Goal: Obtain resource: Download file/media

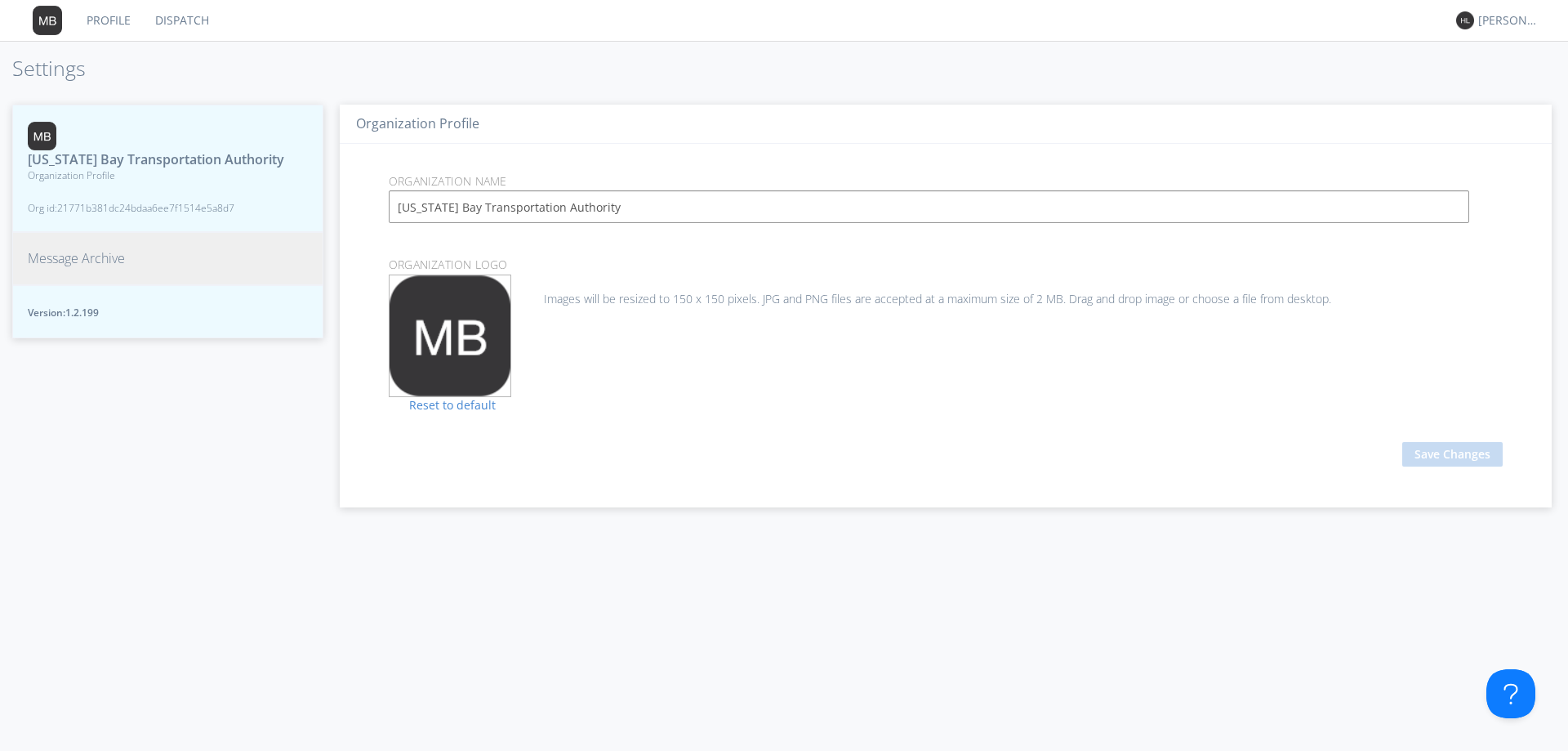
click at [74, 268] on span "Message Archive" at bounding box center [76, 258] width 97 height 19
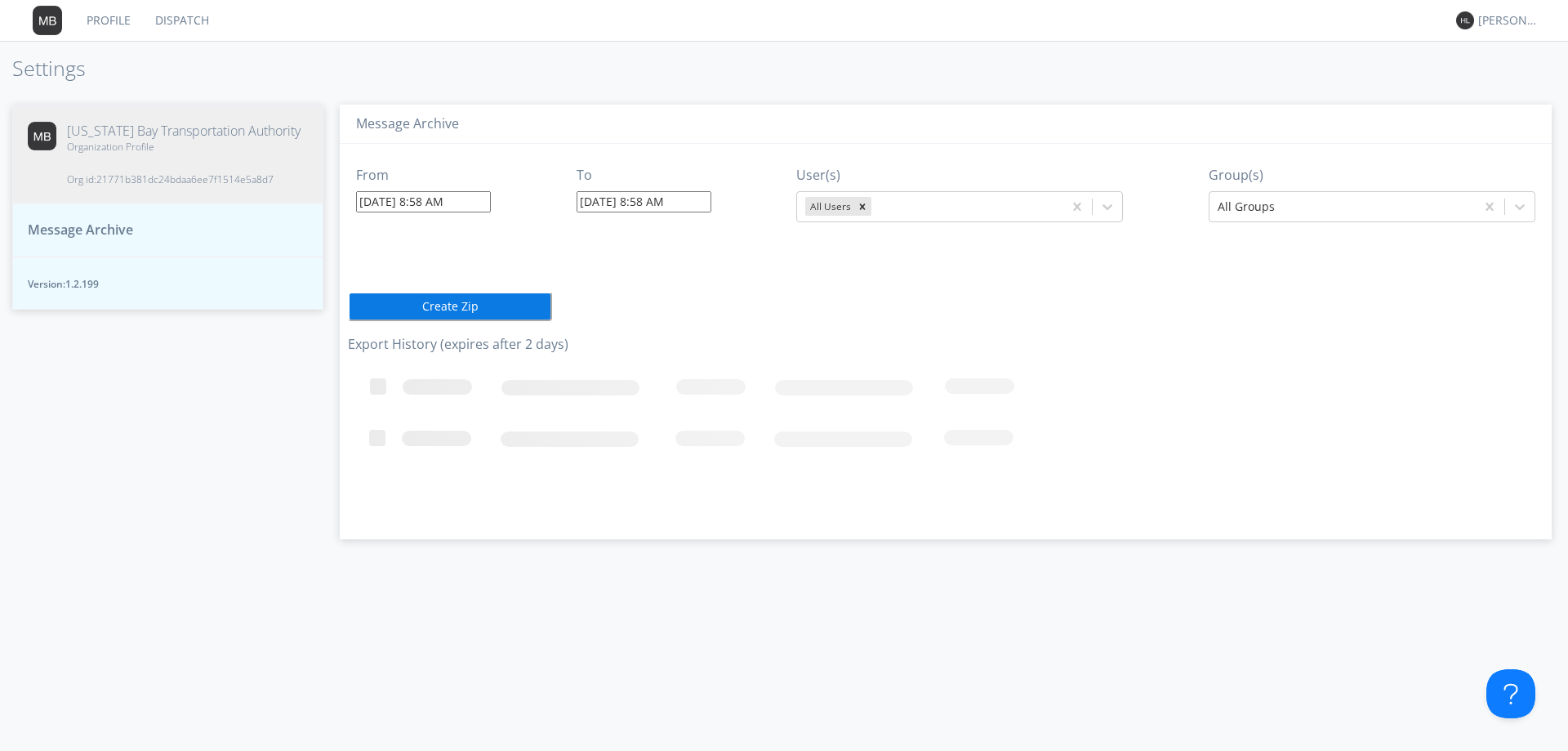
click at [416, 202] on input "[DATE] 8:58 AM" at bounding box center [423, 201] width 134 height 21
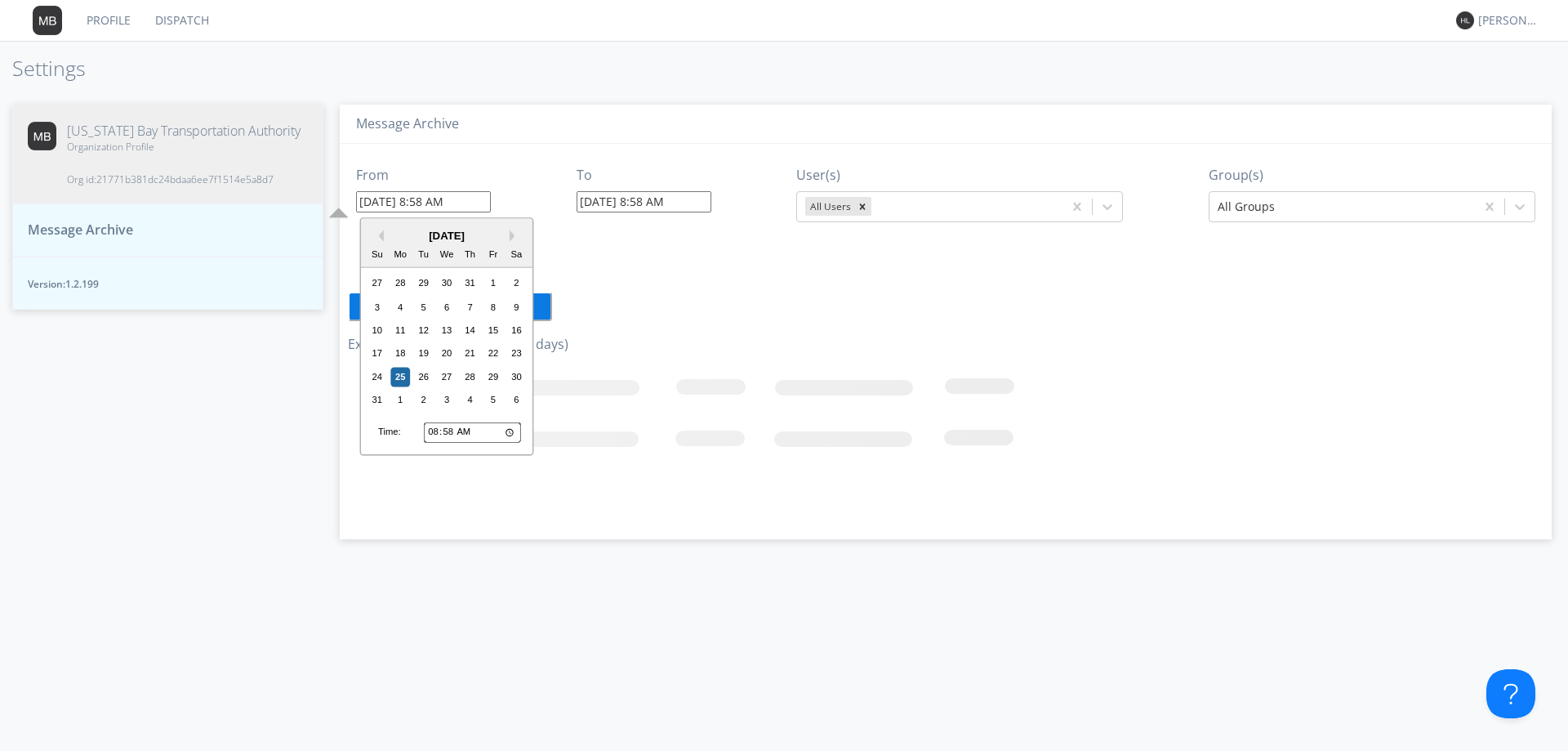
click at [383, 228] on div "[DATE]" at bounding box center [447, 236] width 172 height 16
click at [383, 234] on div "[DATE]" at bounding box center [447, 236] width 172 height 16
click at [382, 233] on button "Previous Month" at bounding box center [378, 236] width 12 height 12
click at [469, 290] on div "3" at bounding box center [470, 287] width 20 height 20
type input "[DATE] 8:58 AM"
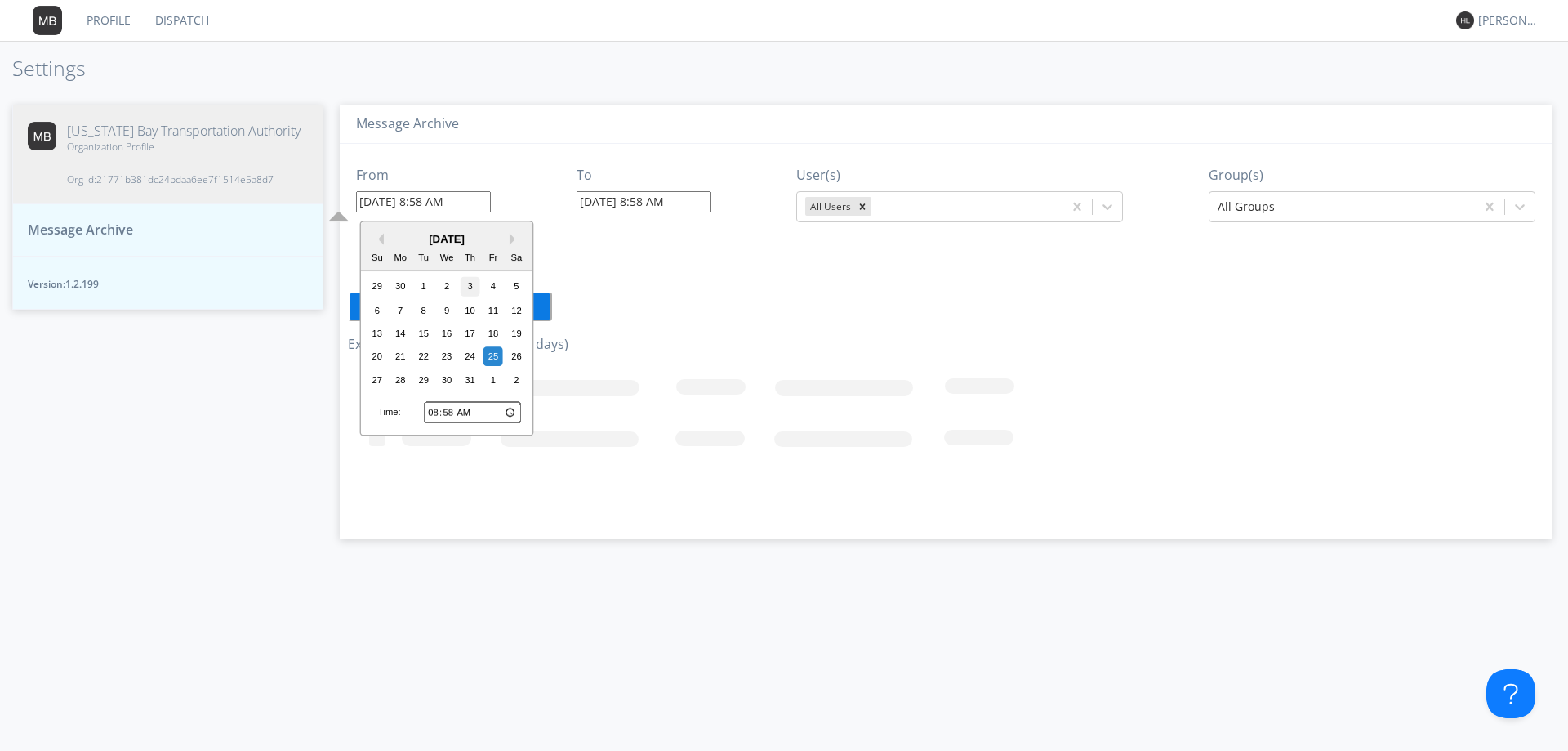
type input "[DATE] 8:58 AM"
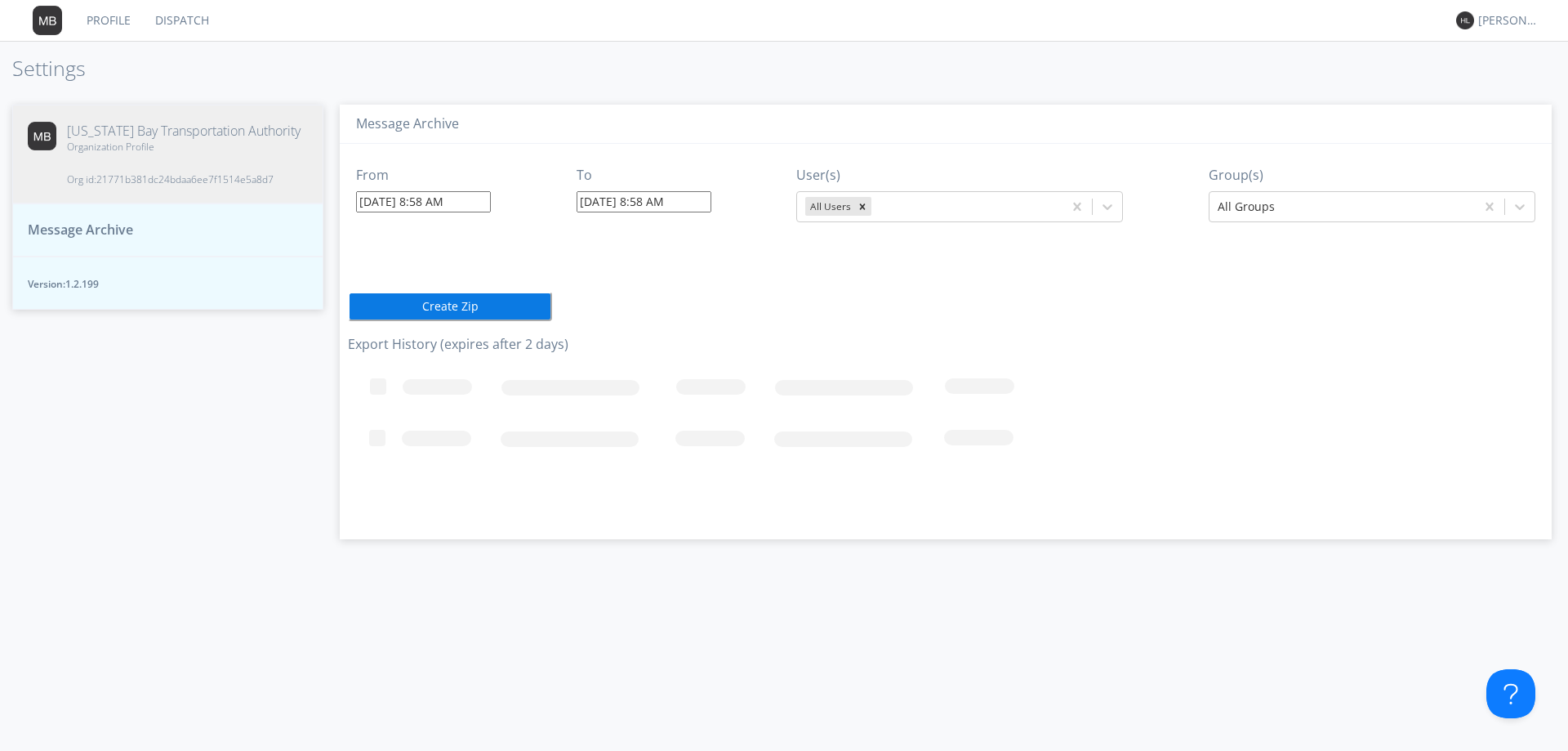
click at [426, 201] on input "[DATE] 8:58 AM" at bounding box center [423, 201] width 134 height 21
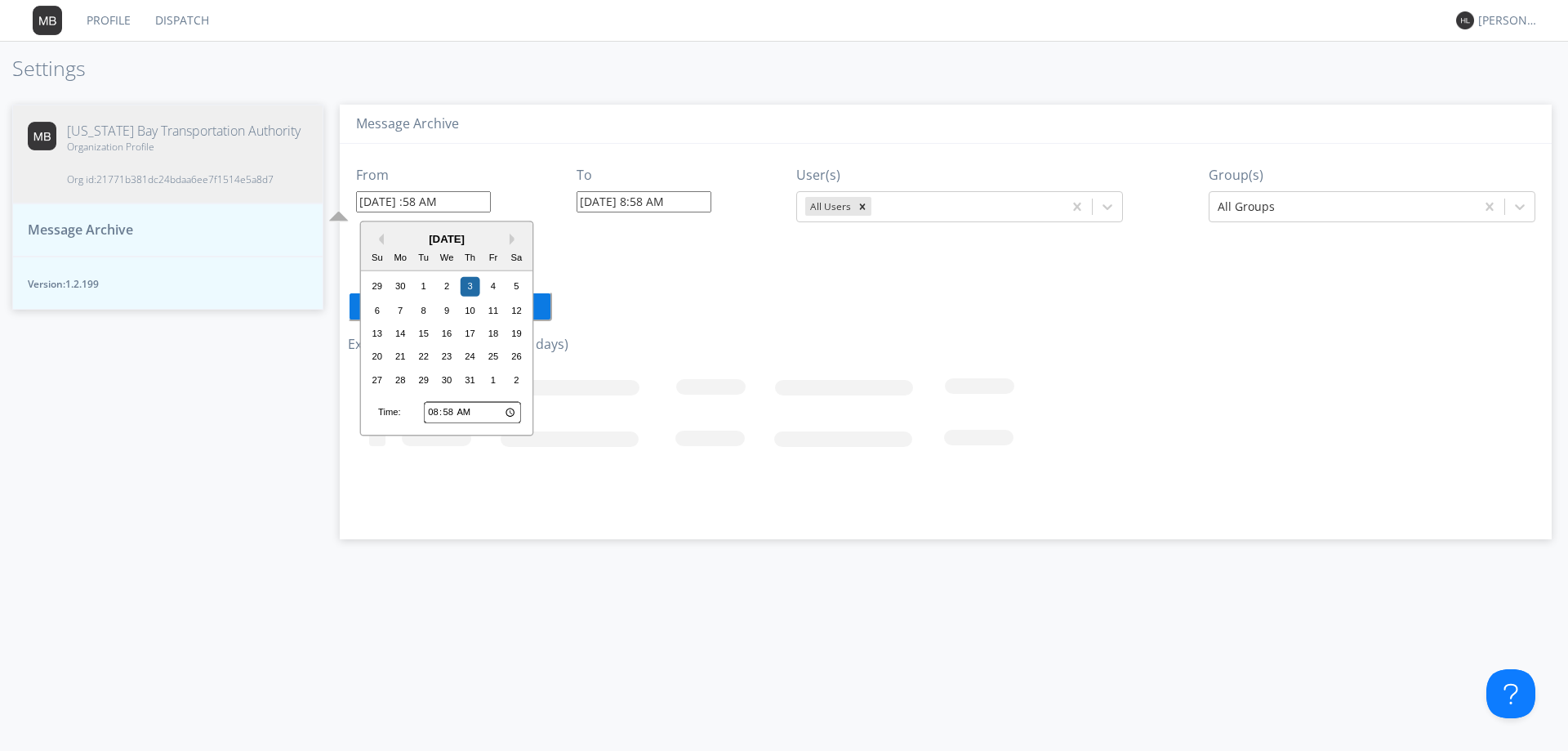
type input "[DATE] 5:58 AM"
click at [444, 196] on input "[DATE] 5:58 AM" at bounding box center [423, 201] width 134 height 21
type input "[DATE] 5:5 AM"
type input "[DATE] 5:05 AM"
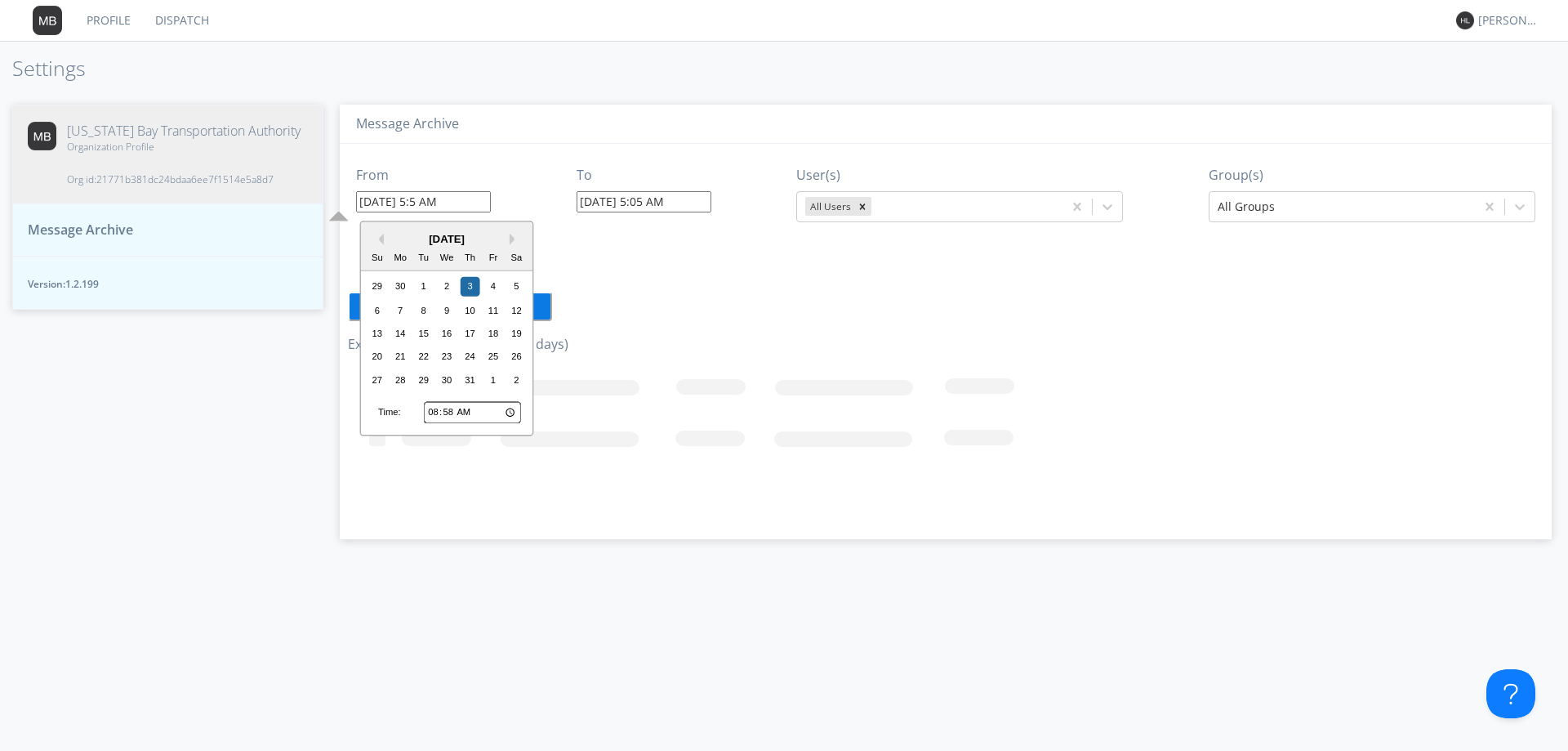
type input "[DATE] 5: AM"
type input "[DATE] 5:00 AM"
click at [454, 204] on input "[DATE] 5:00 AM" at bounding box center [423, 201] width 134 height 21
type input "[DATE] 5:00 PM"
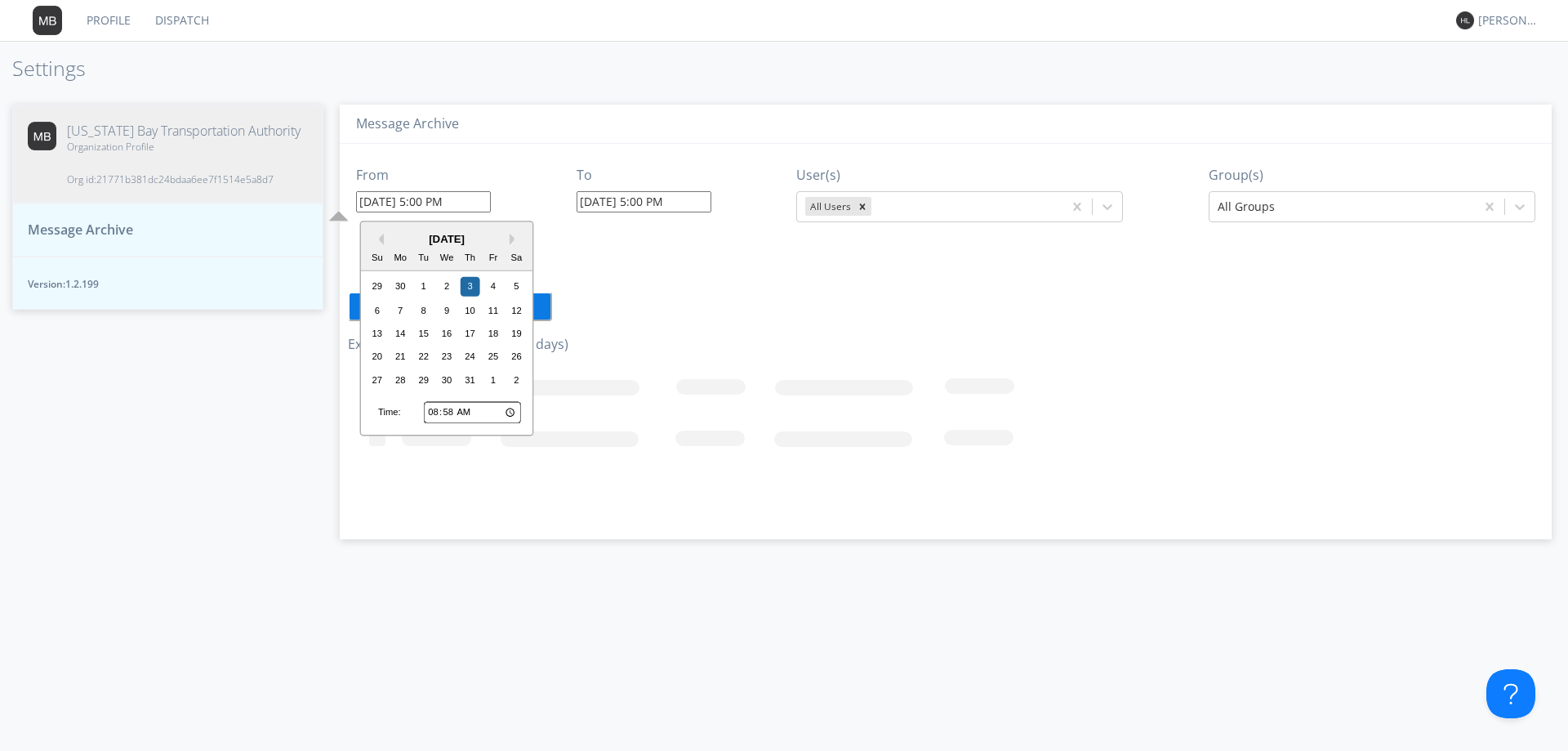
type input "[DATE] 5:00 PM"
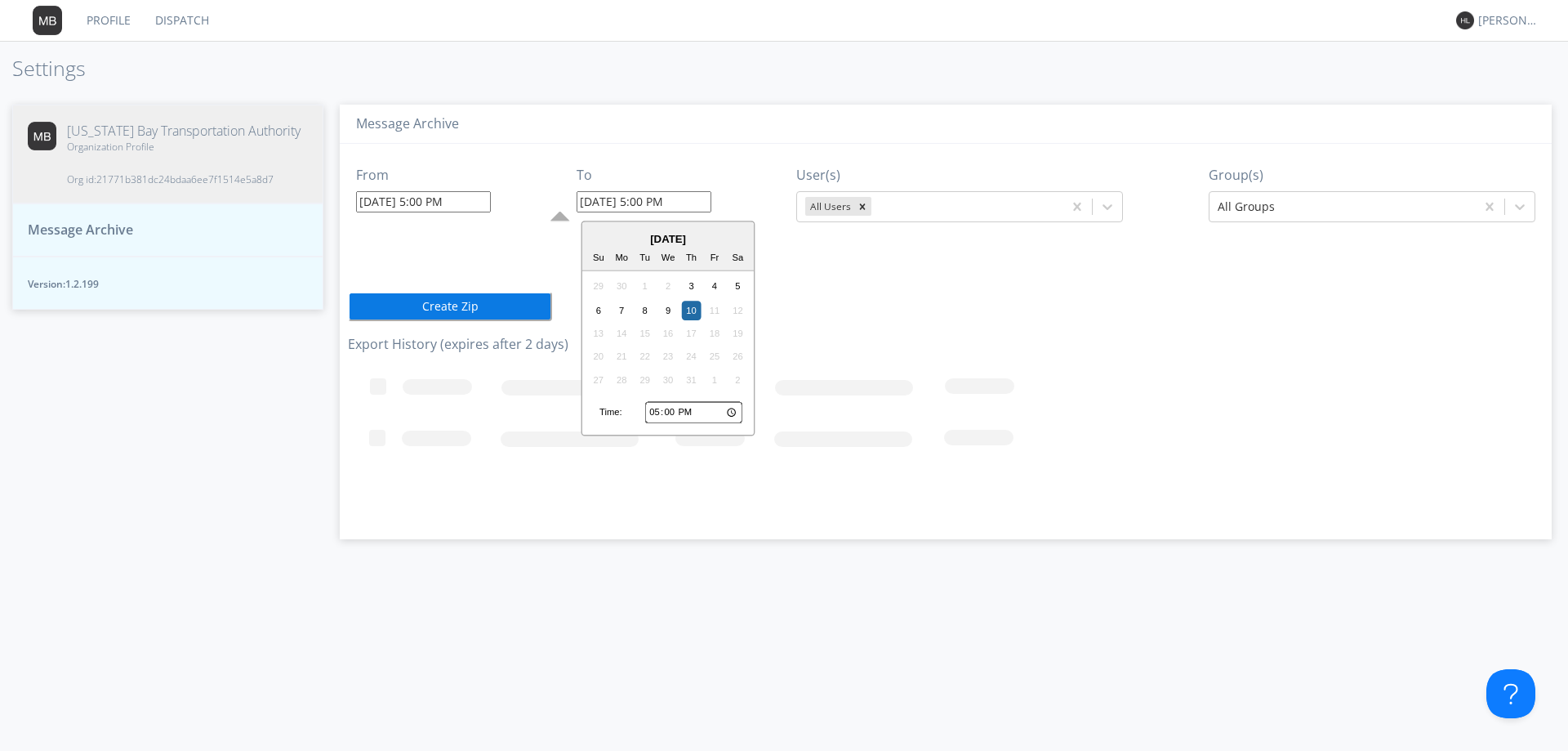
click at [625, 204] on input "07/10/2025 5:00 PM" at bounding box center [644, 201] width 134 height 21
click at [690, 283] on div "3" at bounding box center [692, 287] width 20 height 20
click at [650, 201] on input "07/03/2025 5:00 PM" at bounding box center [644, 201] width 134 height 21
type input "07/03/2025 5:45 PM"
click at [482, 307] on button "Create Zip" at bounding box center [450, 306] width 205 height 30
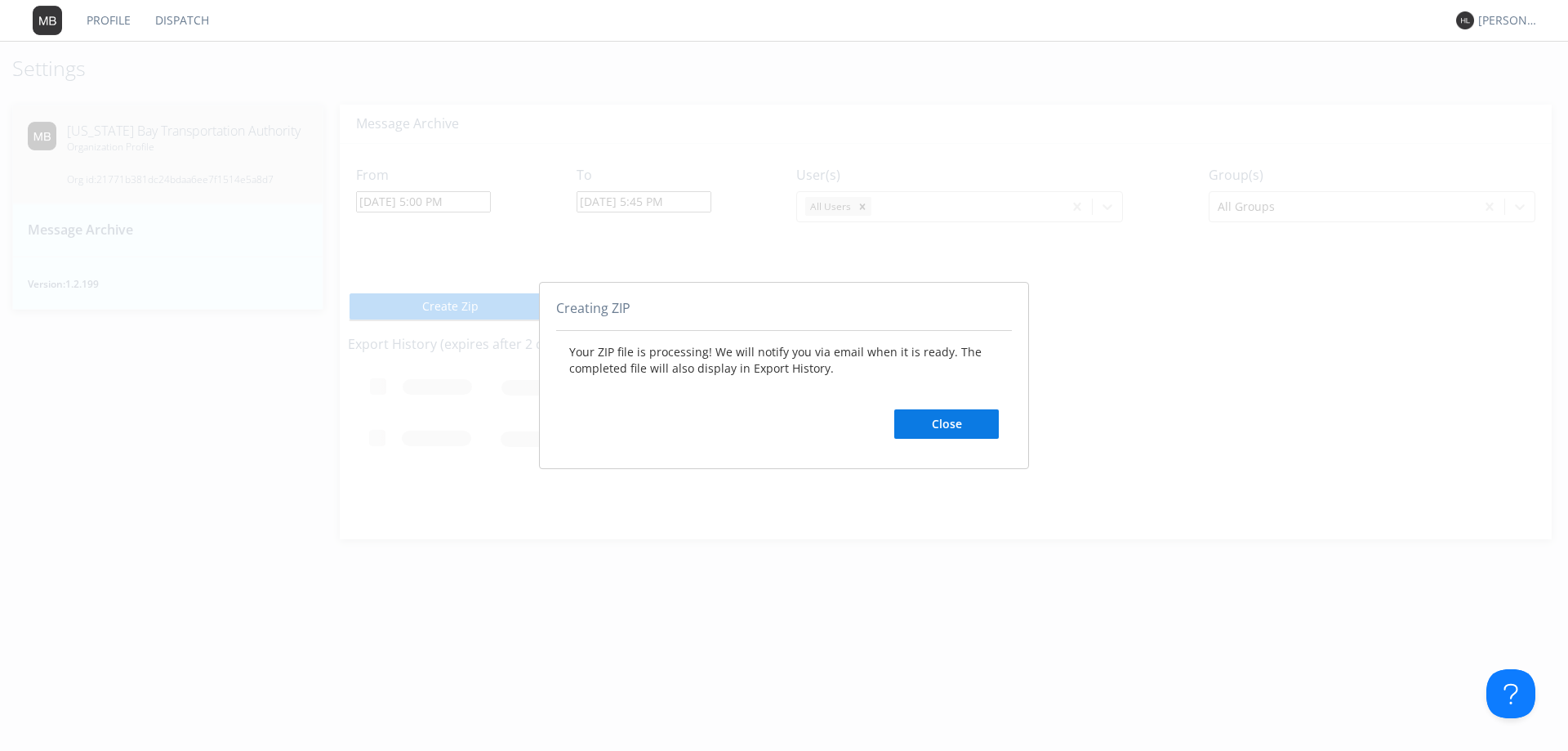
click at [967, 425] on button "Close" at bounding box center [947, 424] width 105 height 30
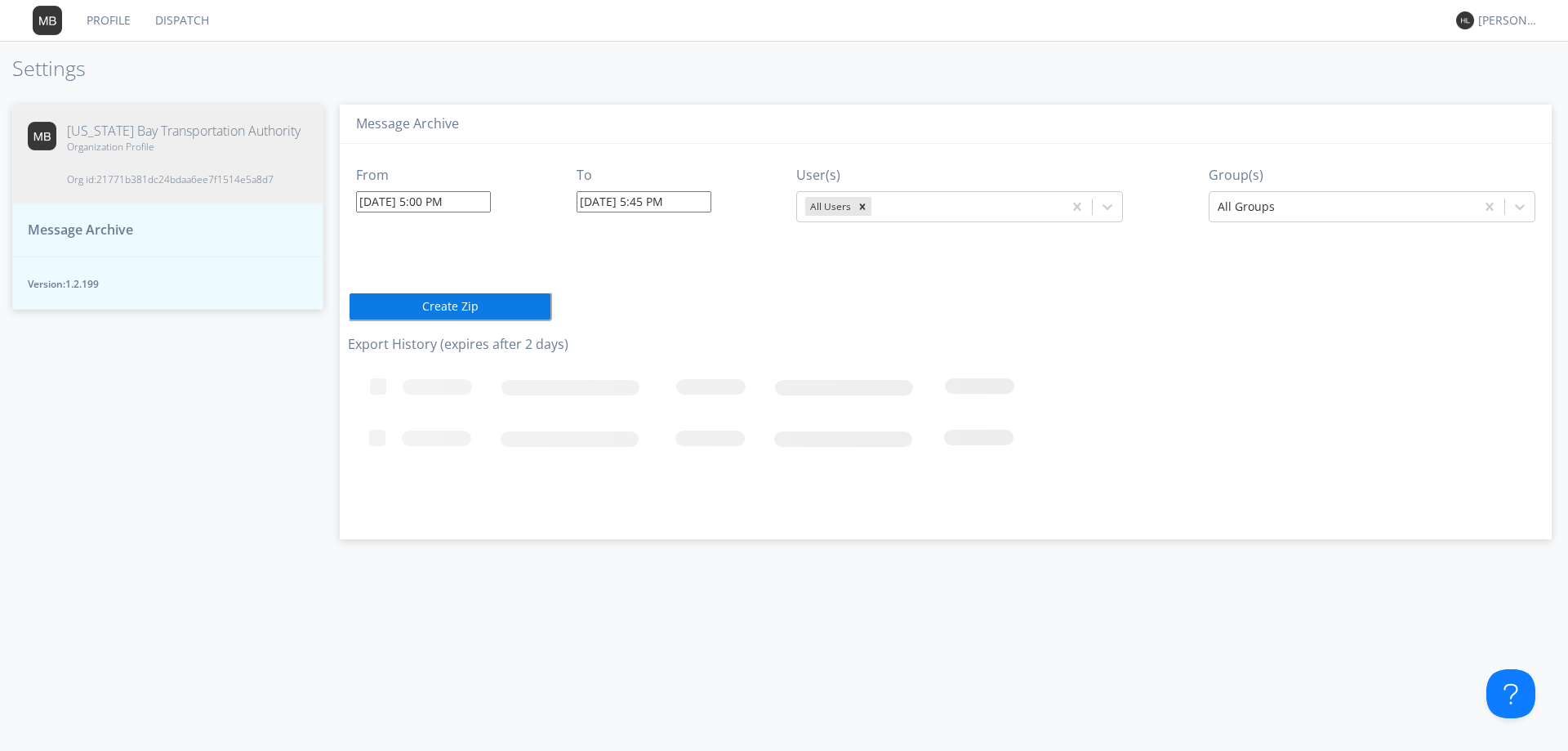
click at [484, 301] on button "Create Zip" at bounding box center [450, 306] width 205 height 30
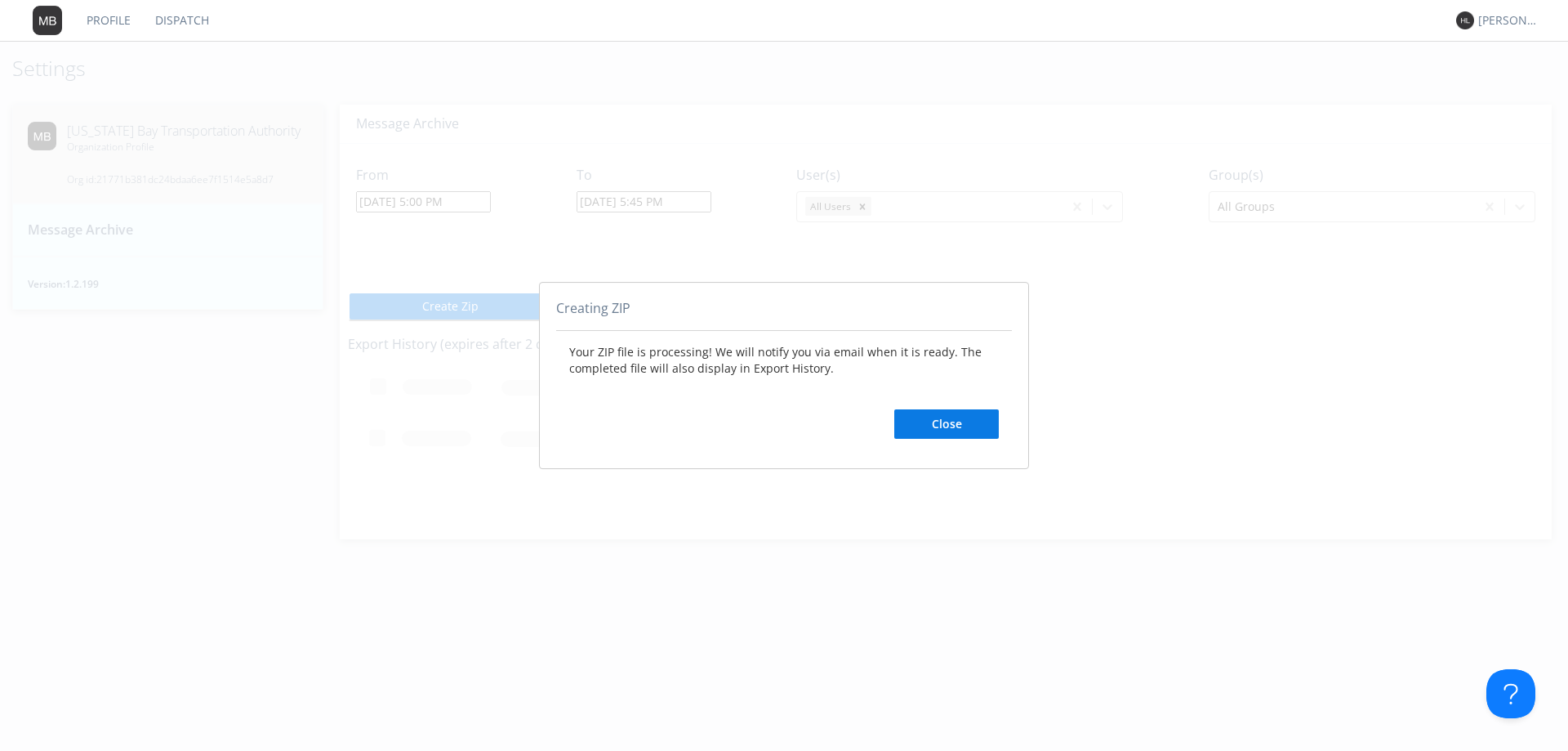
click at [952, 426] on button "Close" at bounding box center [947, 424] width 105 height 30
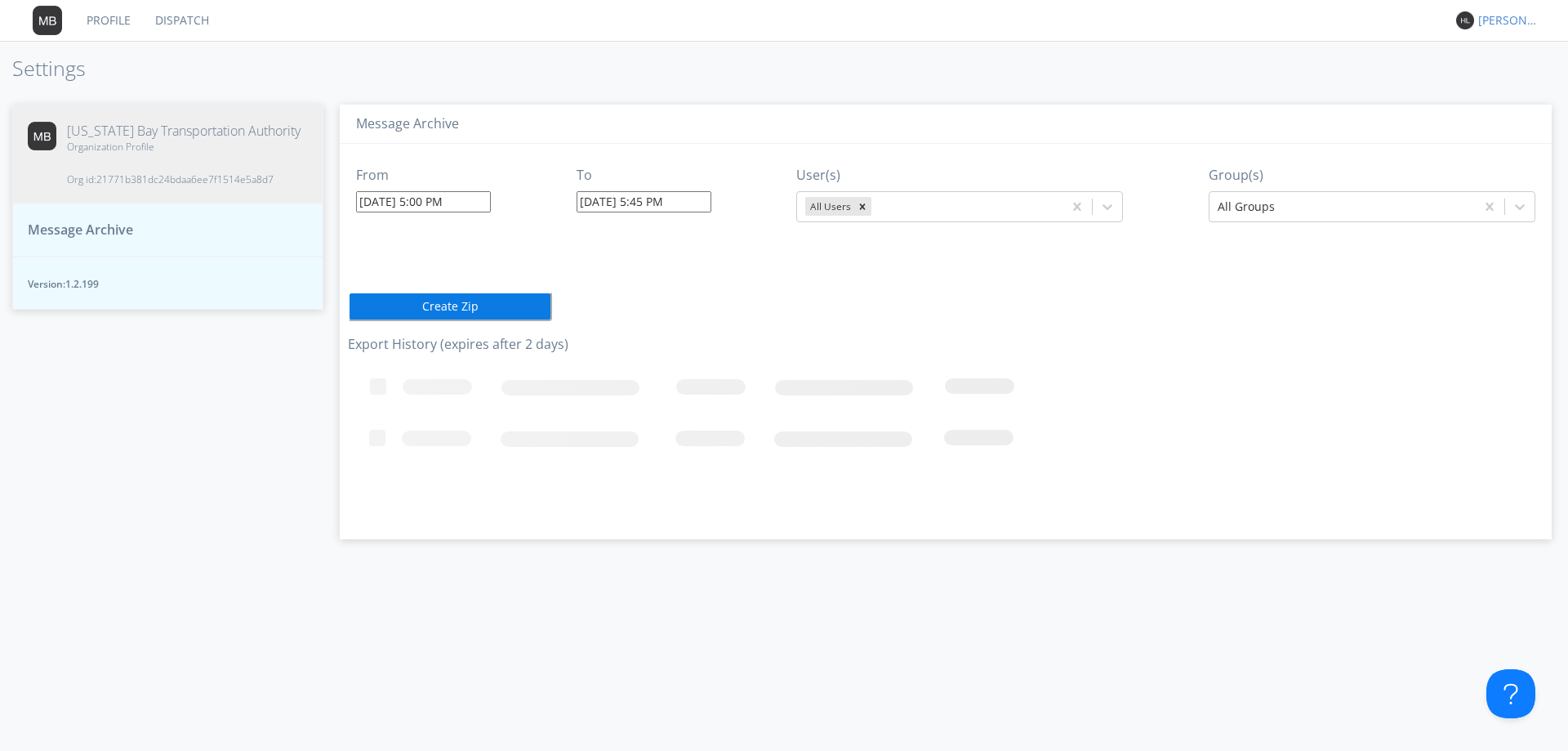
click at [1512, 16] on div "[PERSON_NAME]" at bounding box center [1509, 20] width 61 height 17
click at [1519, 85] on div "Log Out" at bounding box center [1517, 87] width 84 height 30
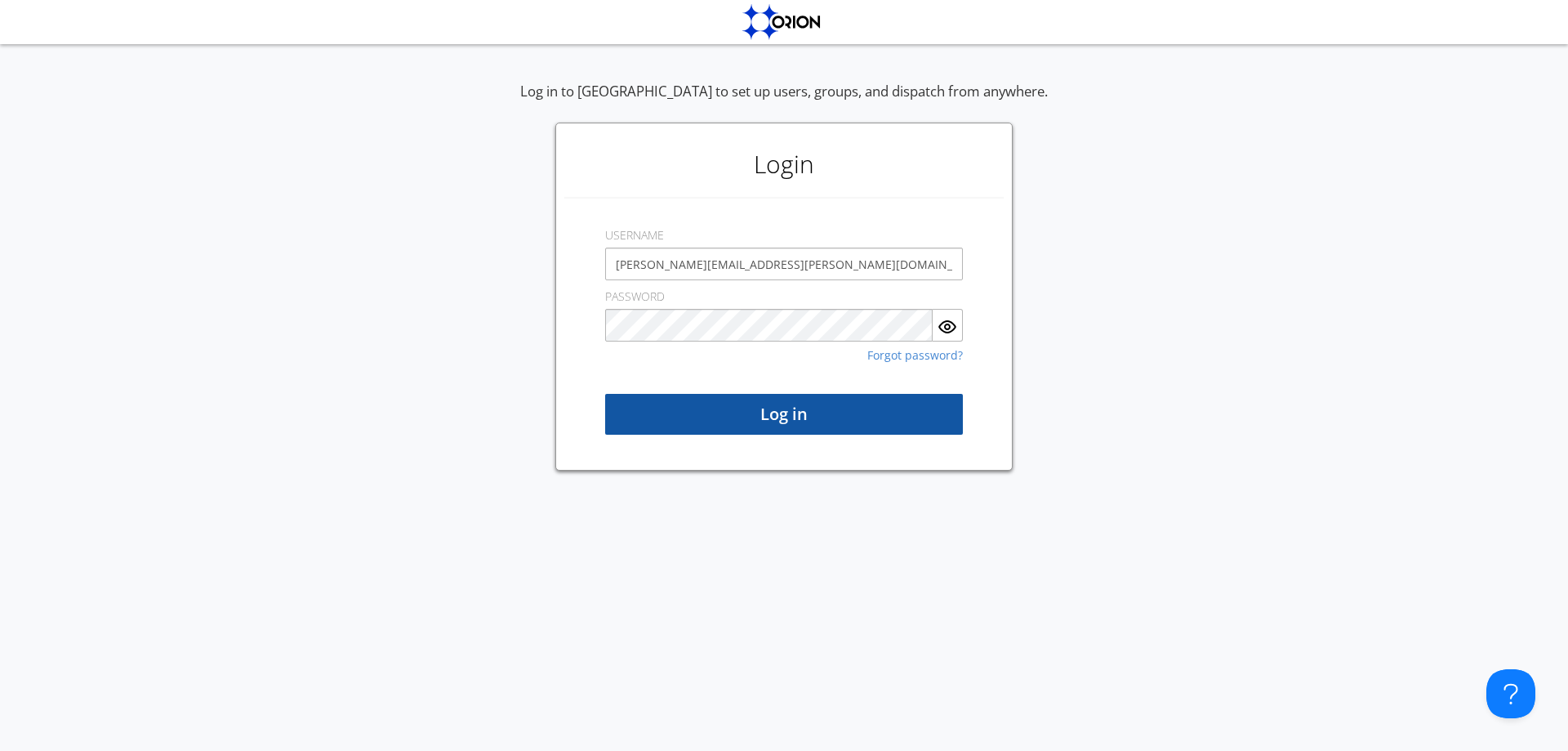
click at [744, 420] on button "Log in" at bounding box center [784, 413] width 358 height 41
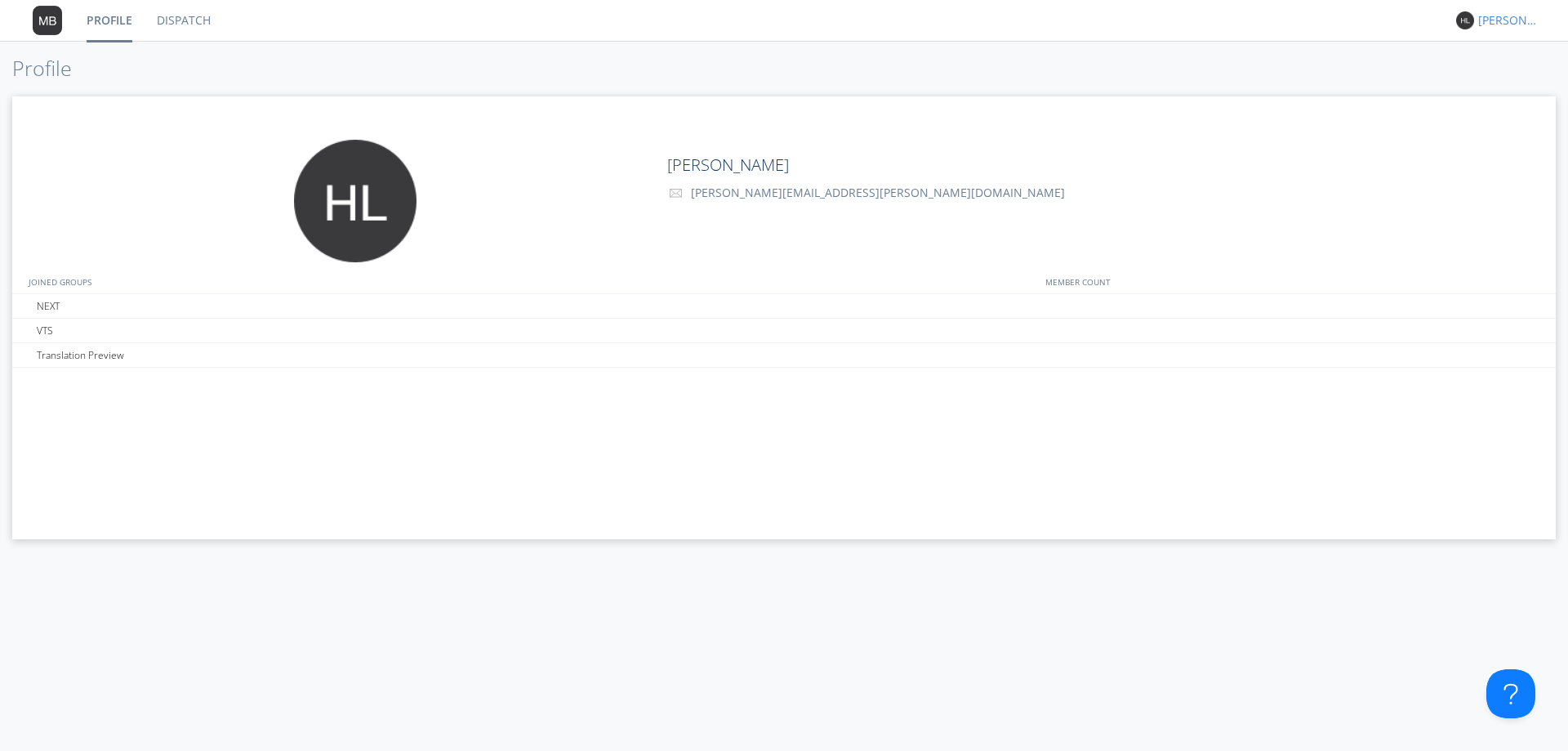
click at [1508, 14] on div "[PERSON_NAME]" at bounding box center [1509, 20] width 61 height 17
click at [1494, 48] on div "Settings" at bounding box center [1517, 57] width 84 height 30
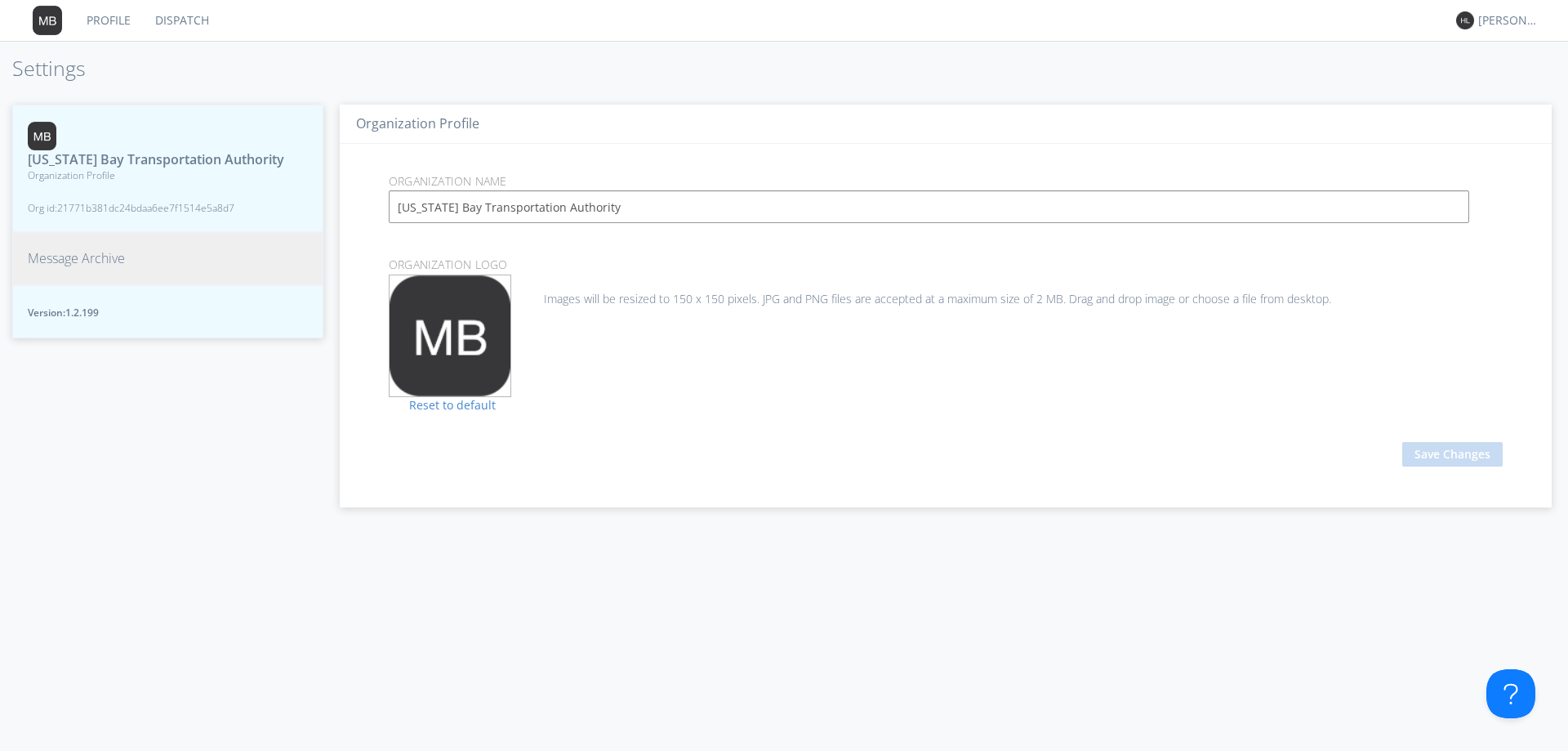
click at [94, 268] on span "Message Archive" at bounding box center [76, 258] width 97 height 19
click at [81, 268] on span "Message Archive" at bounding box center [76, 258] width 97 height 19
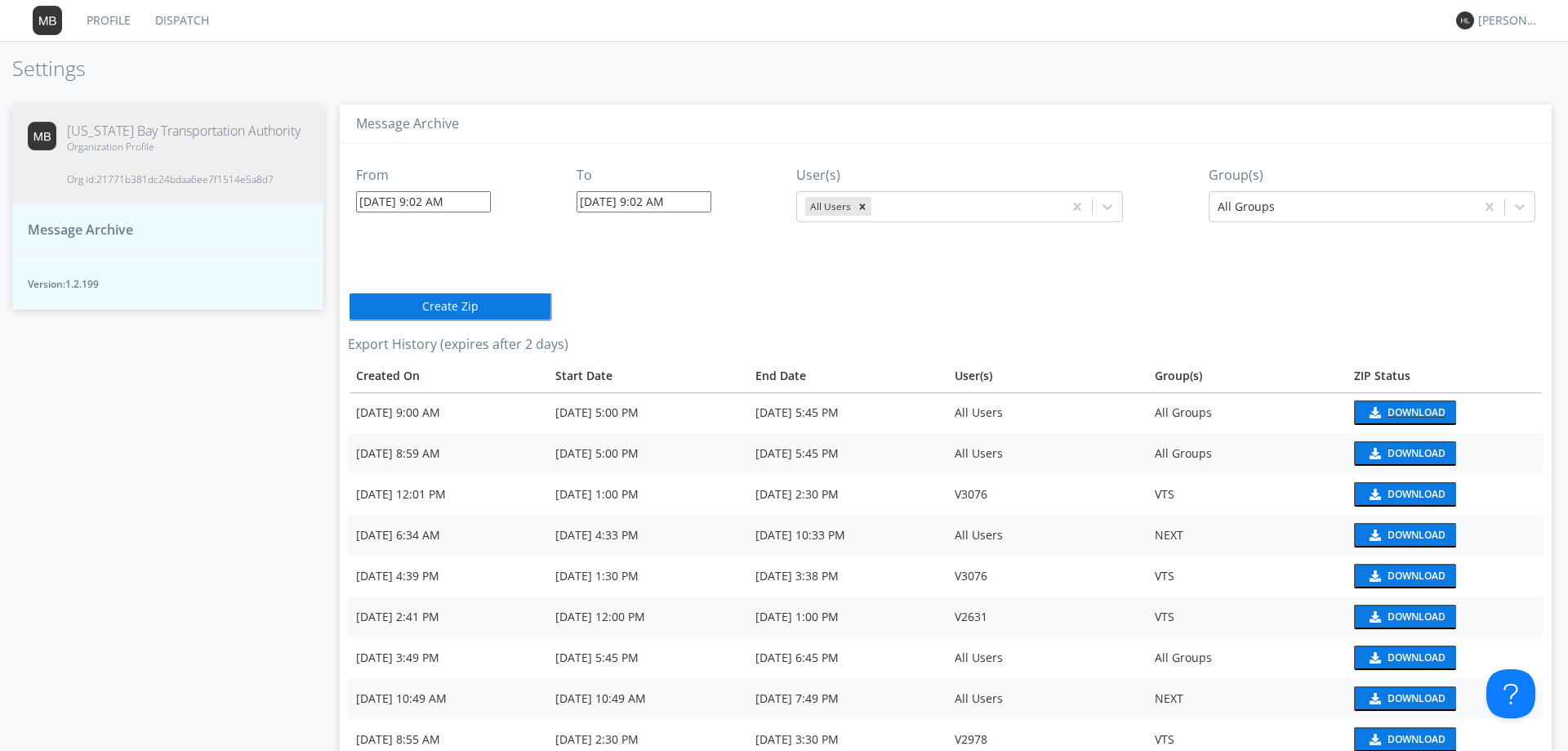
click at [1394, 417] on div "Download" at bounding box center [1416, 412] width 58 height 10
